Goal: Check status

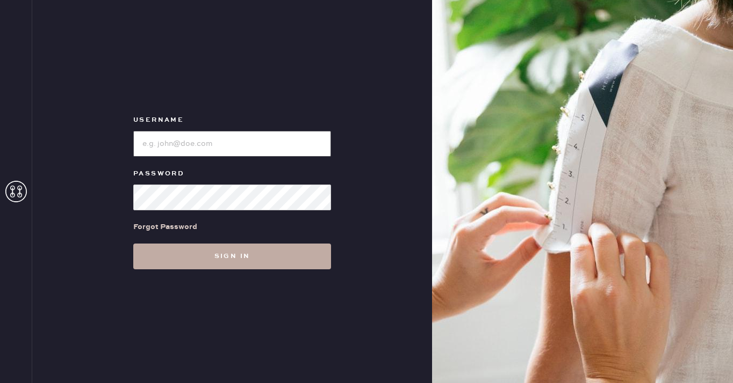
type input "[EMAIL_ADDRESS][DOMAIN_NAME]"
click at [241, 262] on button "Sign in" at bounding box center [232, 257] width 198 height 26
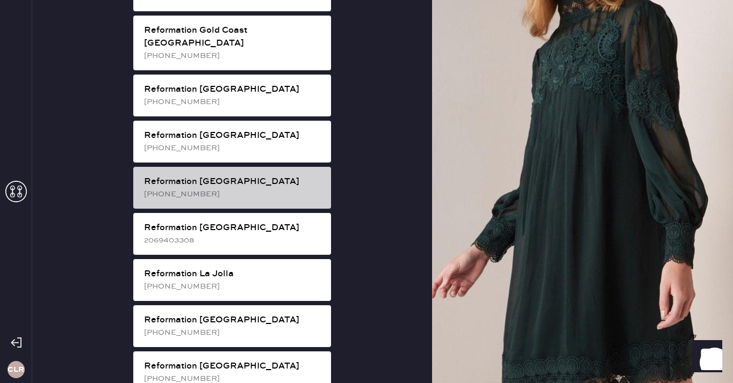
scroll to position [914, 0]
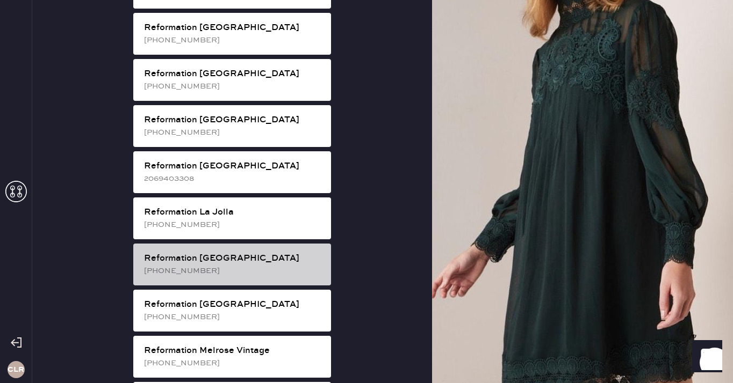
click at [263, 252] on div "Reformation [GEOGRAPHIC_DATA]" at bounding box center [233, 258] width 178 height 13
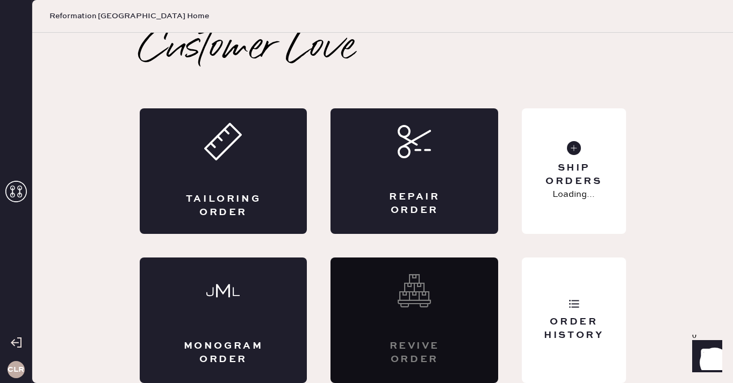
scroll to position [6, 0]
click at [566, 303] on div "Order History" at bounding box center [573, 321] width 104 height 126
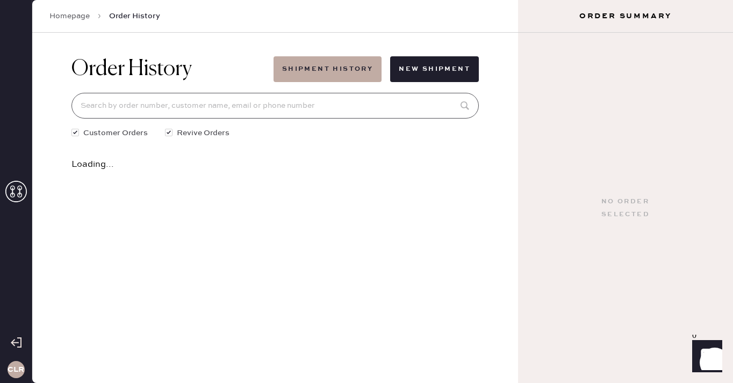
click at [298, 110] on input at bounding box center [274, 106] width 407 height 26
paste input "[EMAIL_ADDRESS][DOMAIN_NAME]"
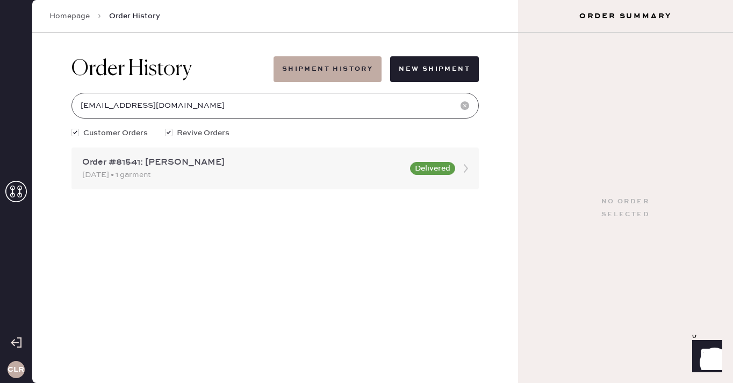
type input "[EMAIL_ADDRESS][DOMAIN_NAME]"
click at [234, 163] on div "Order #81541: [PERSON_NAME]" at bounding box center [242, 162] width 321 height 13
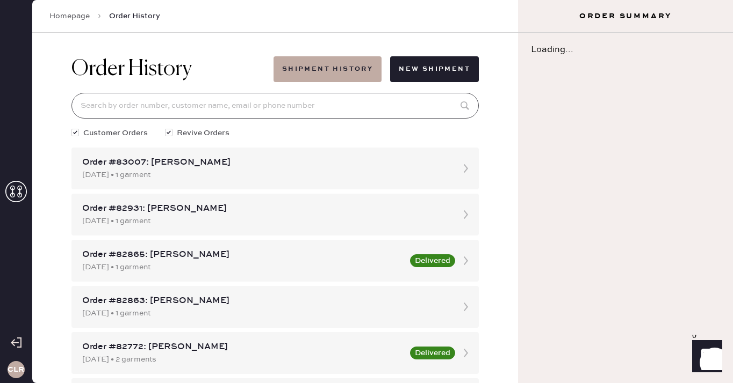
click at [240, 100] on input at bounding box center [274, 106] width 407 height 26
paste input "[EMAIL_ADDRESS][DOMAIN_NAME]"
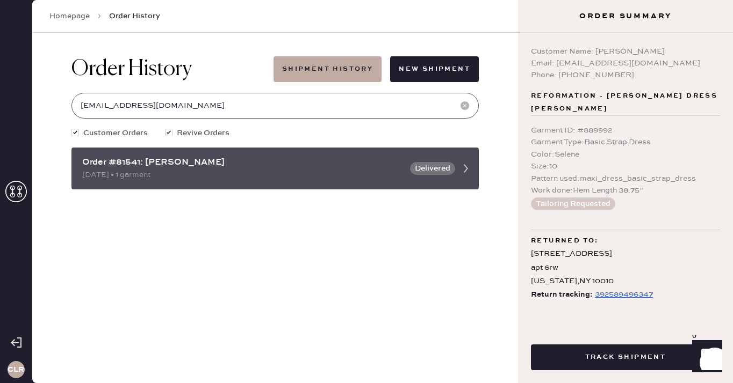
type input "[EMAIL_ADDRESS][DOMAIN_NAME]"
drag, startPoint x: 116, startPoint y: 162, endPoint x: 141, endPoint y: 162, distance: 24.7
click at [141, 162] on div "Order #81541: [PERSON_NAME]" at bounding box center [242, 162] width 321 height 13
copy div "81541"
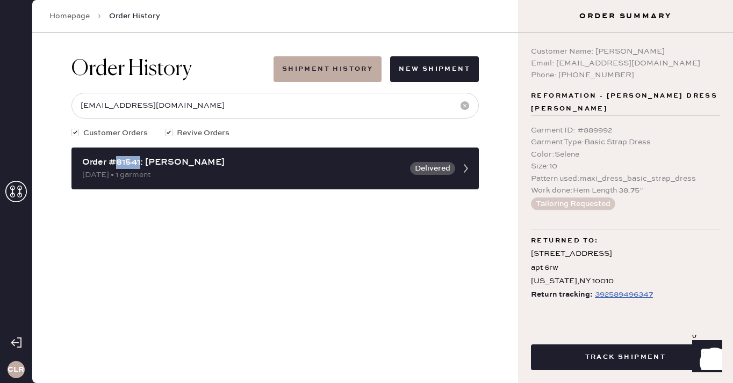
click at [620, 288] on div "392589496347" at bounding box center [624, 294] width 58 height 13
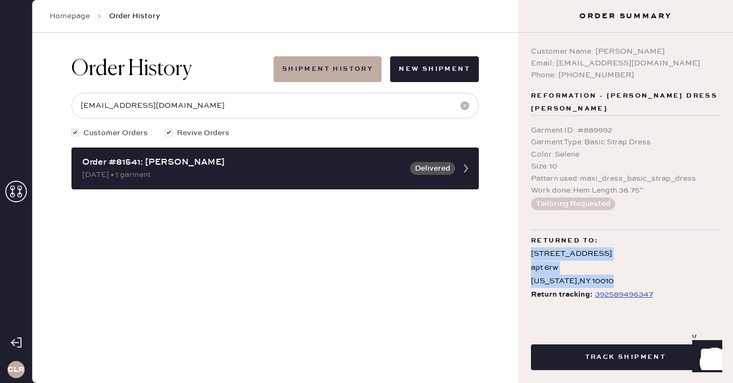
drag, startPoint x: 531, startPoint y: 242, endPoint x: 607, endPoint y: 273, distance: 82.7
click at [607, 273] on div "[STREET_ADDRESS][US_STATE]" at bounding box center [625, 268] width 189 height 41
copy div "[STREET_ADDRESS][US_STATE]"
click at [599, 149] on div "Color : Selene" at bounding box center [625, 155] width 189 height 12
